Goal: Information Seeking & Learning: Compare options

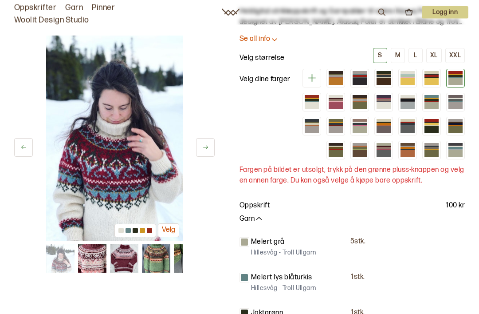
scroll to position [97, 0]
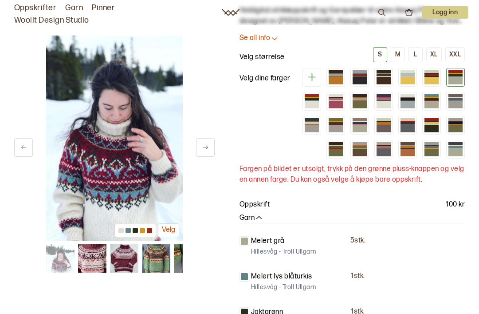
click at [454, 149] on div at bounding box center [456, 152] width 14 height 7
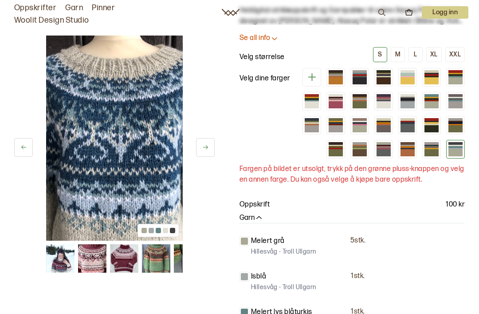
click at [430, 149] on div at bounding box center [432, 152] width 14 height 7
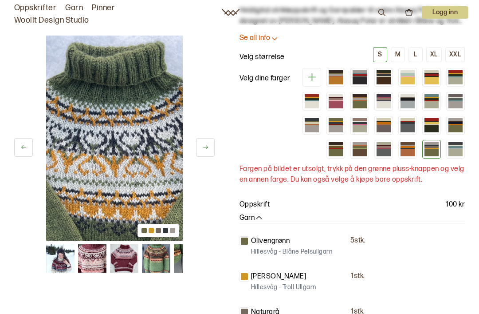
click at [404, 149] on div at bounding box center [408, 152] width 14 height 7
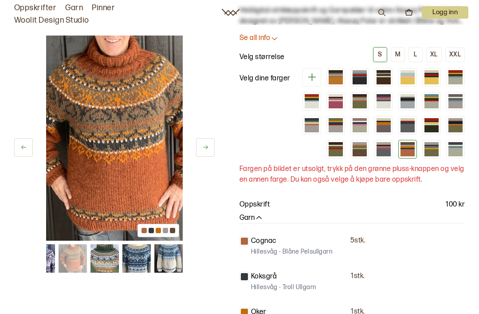
click at [380, 149] on div at bounding box center [384, 152] width 14 height 7
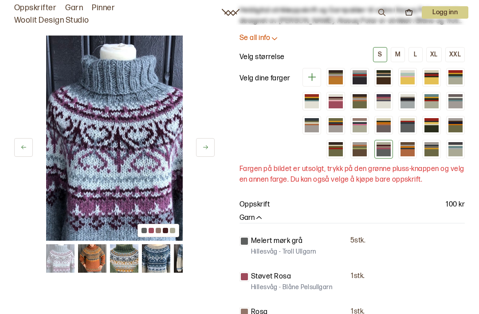
click at [357, 148] on div at bounding box center [360, 148] width 14 height 1
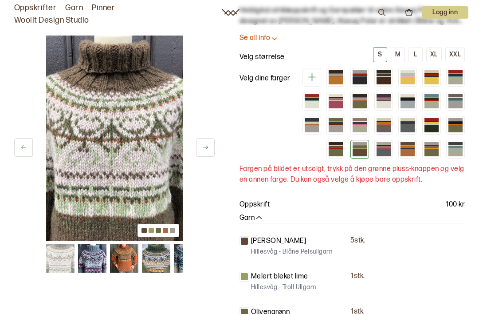
click at [332, 149] on div at bounding box center [336, 152] width 14 height 7
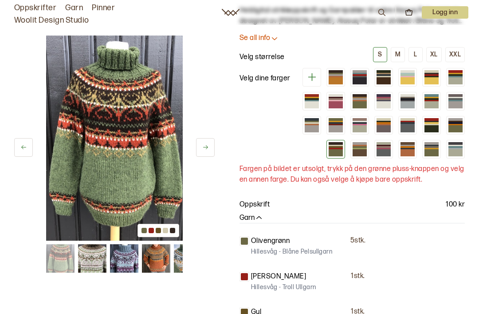
click at [455, 125] on div at bounding box center [456, 128] width 14 height 7
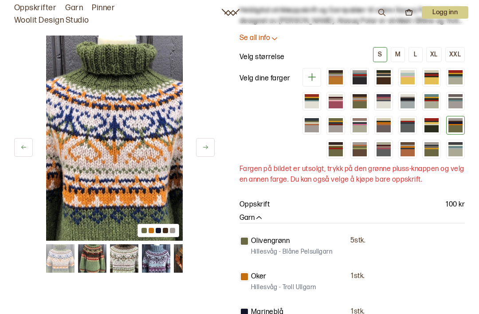
click at [430, 122] on div at bounding box center [432, 122] width 14 height 1
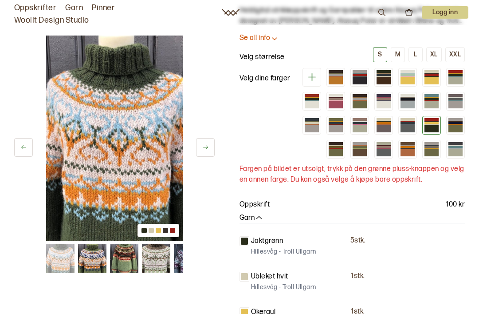
click at [404, 125] on div at bounding box center [408, 128] width 14 height 7
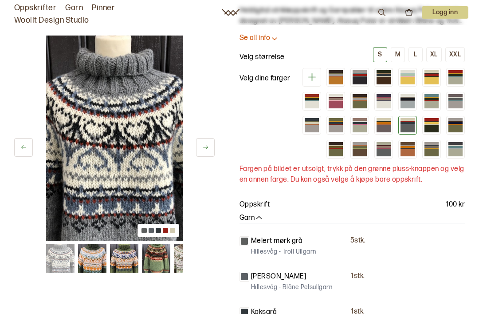
click at [384, 125] on div at bounding box center [384, 128] width 14 height 7
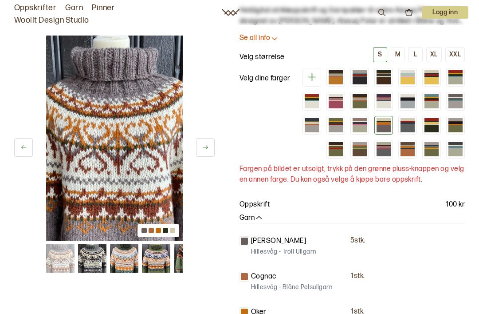
click at [406, 122] on div at bounding box center [408, 122] width 14 height 1
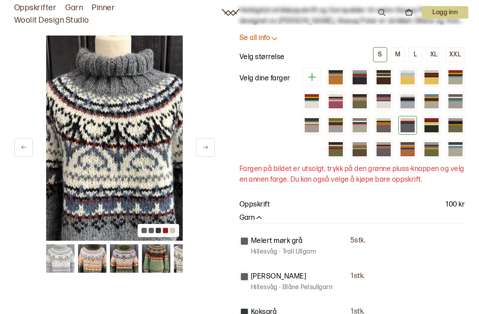
click at [358, 122] on div at bounding box center [360, 122] width 14 height 1
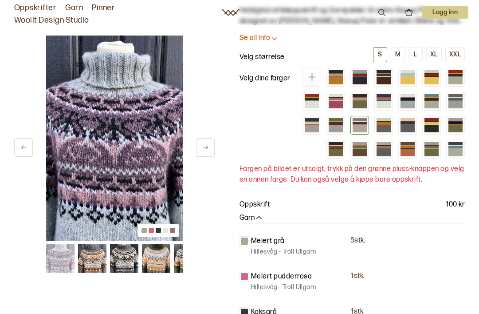
click at [382, 125] on div at bounding box center [384, 128] width 14 height 7
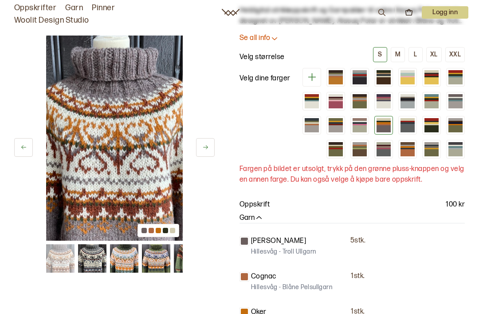
click at [355, 125] on div at bounding box center [360, 128] width 14 height 7
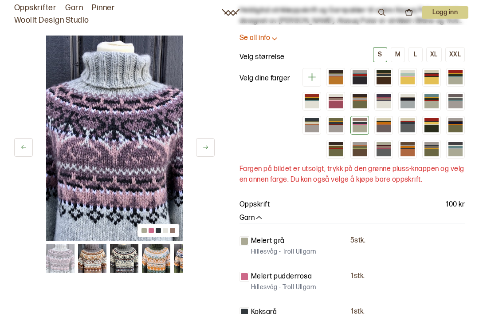
click at [334, 125] on div at bounding box center [336, 128] width 14 height 7
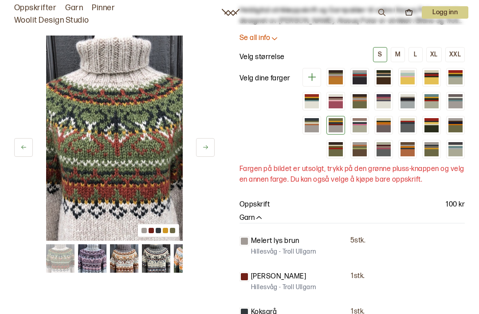
click at [310, 125] on div at bounding box center [312, 128] width 14 height 7
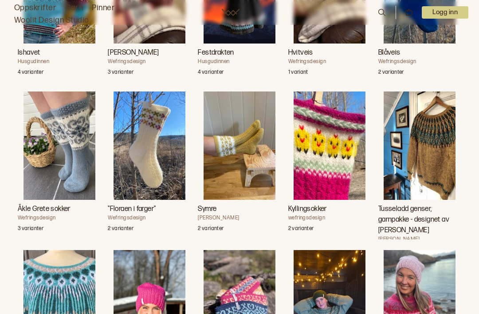
scroll to position [1215, 0]
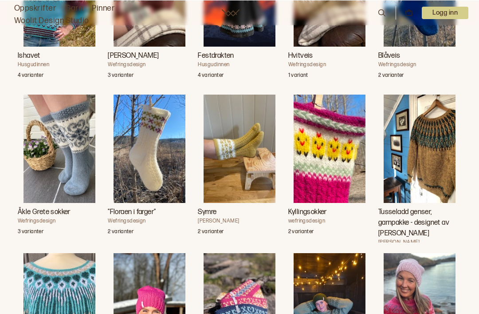
click at [428, 133] on img "Tusseladd genser, garnpakke - designet av Linka Neumann" at bounding box center [420, 148] width 72 height 108
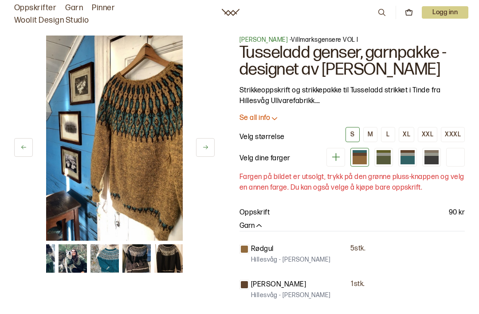
click at [384, 157] on div at bounding box center [384, 160] width 14 height 8
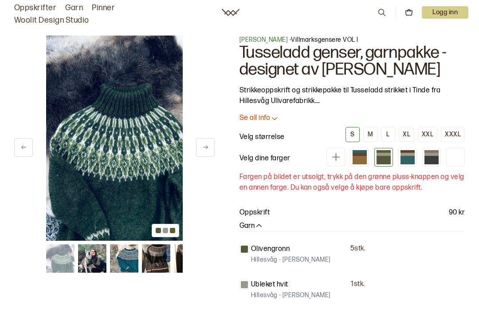
click at [406, 162] on div at bounding box center [408, 160] width 14 height 8
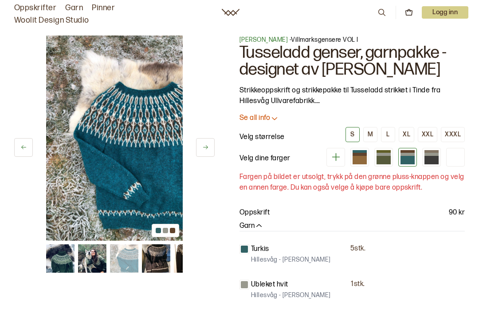
click at [429, 160] on div at bounding box center [432, 160] width 14 height 8
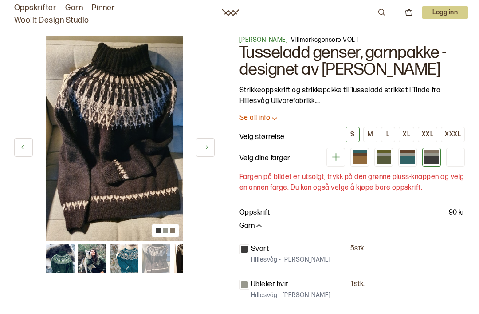
click at [380, 158] on div at bounding box center [384, 160] width 14 height 8
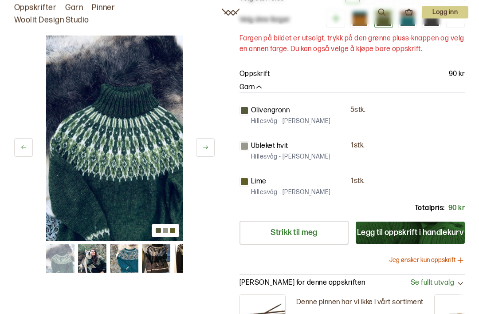
scroll to position [139, 0]
click at [89, 258] on img at bounding box center [92, 258] width 28 height 28
click at [98, 257] on img at bounding box center [92, 258] width 28 height 28
click at [206, 150] on icon at bounding box center [205, 147] width 7 height 7
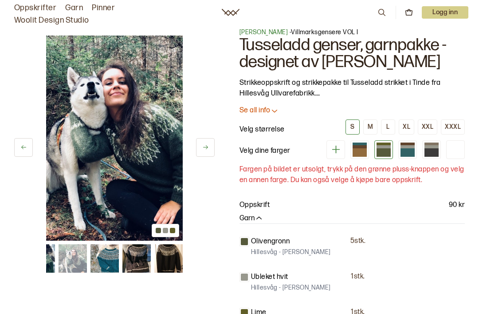
scroll to position [0, 0]
